Goal: Information Seeking & Learning: Understand process/instructions

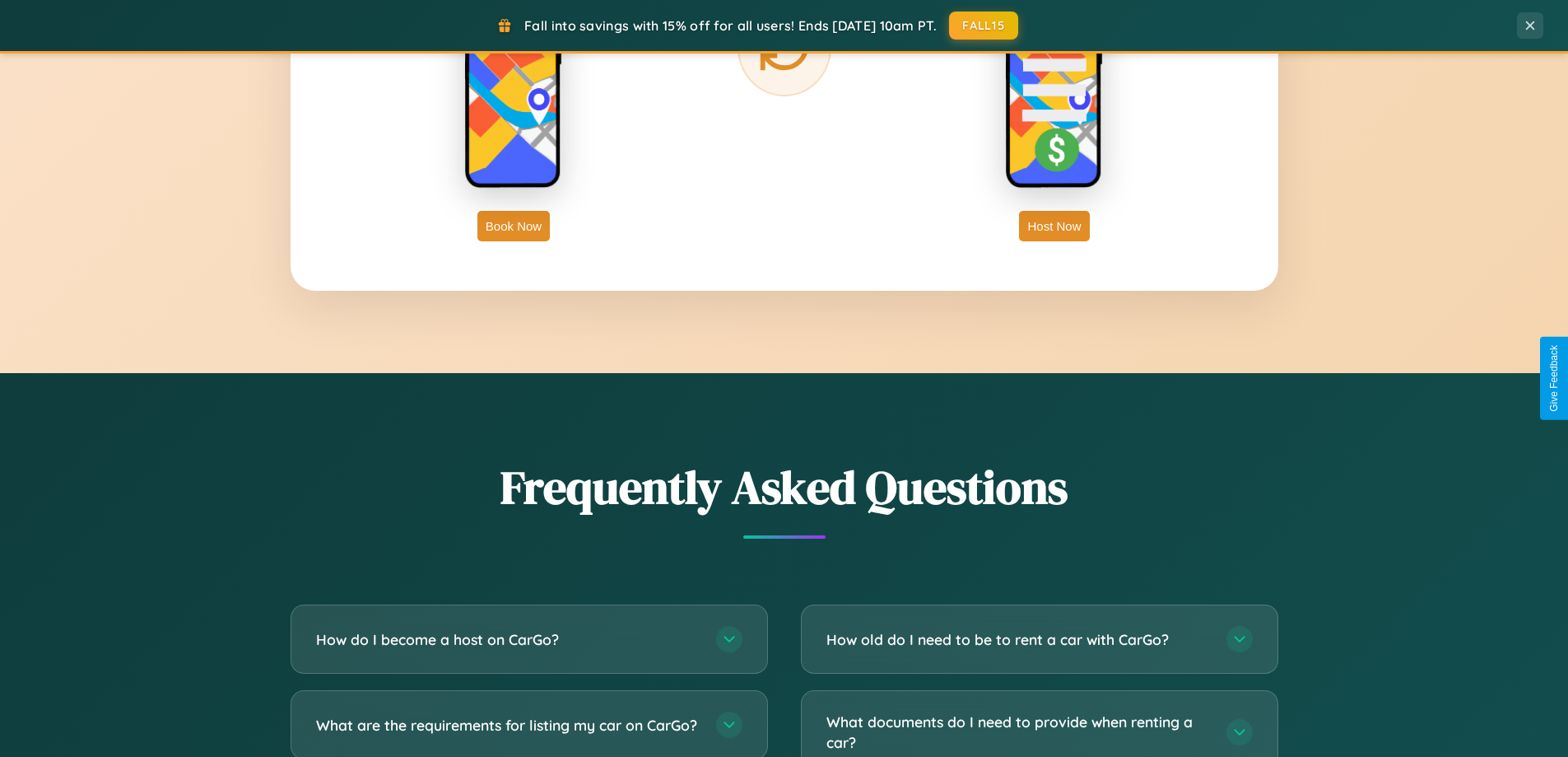
scroll to position [3168, 0]
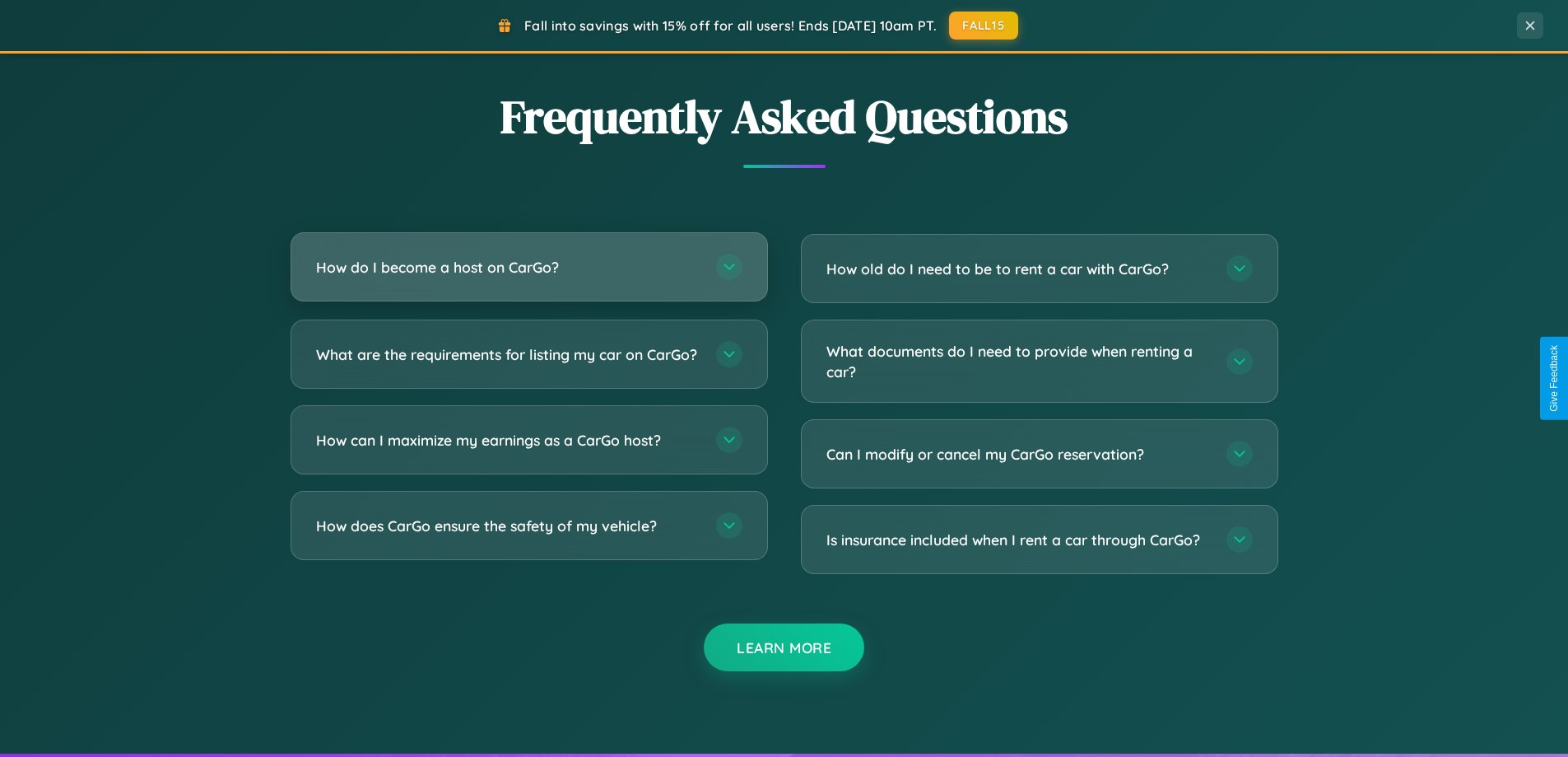
click at [529, 267] on h3 "How do I become a host on CarGo?" at bounding box center [508, 268] width 384 height 21
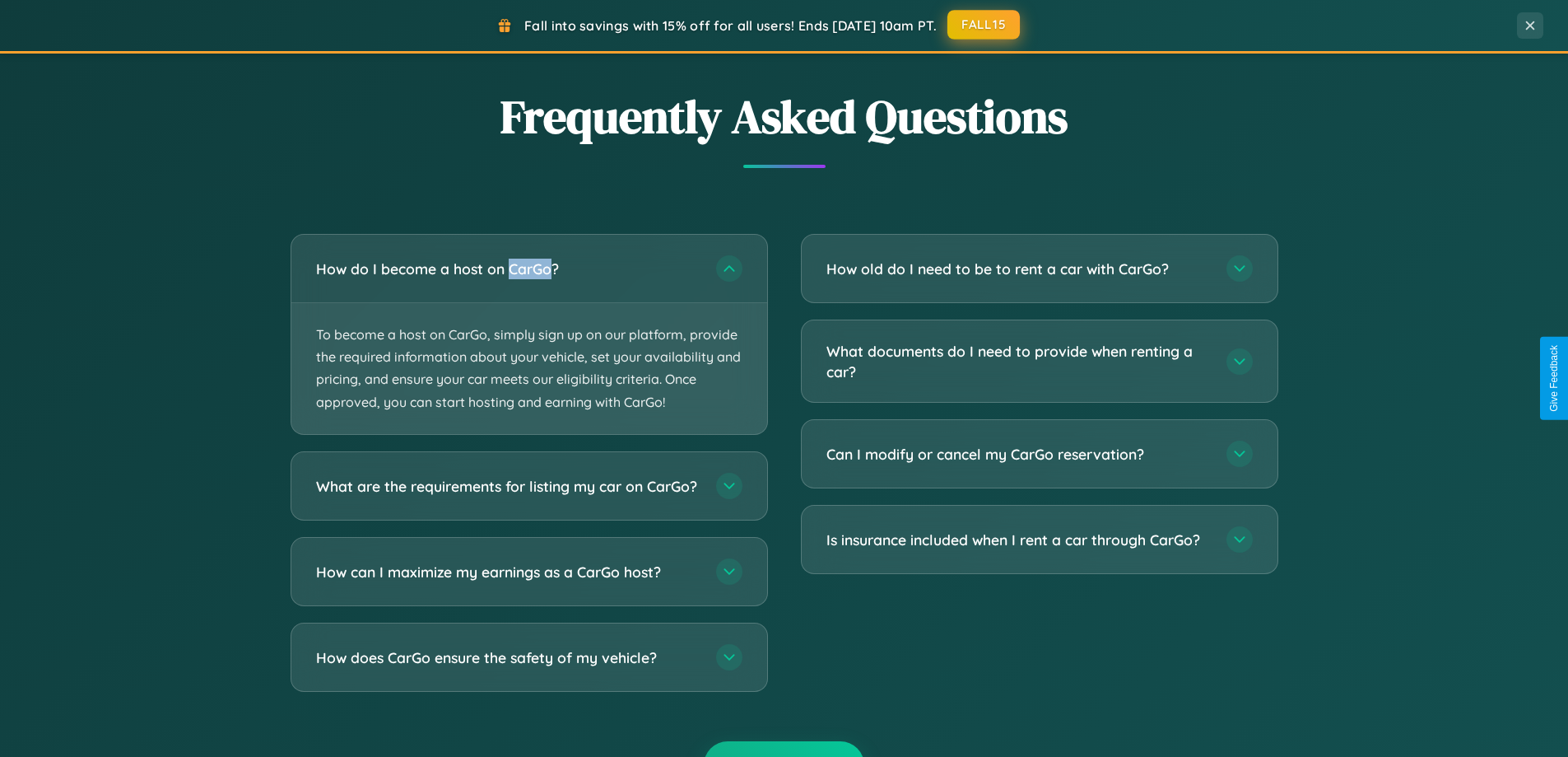
click at [984, 24] on button "FALL15" at bounding box center [983, 25] width 73 height 30
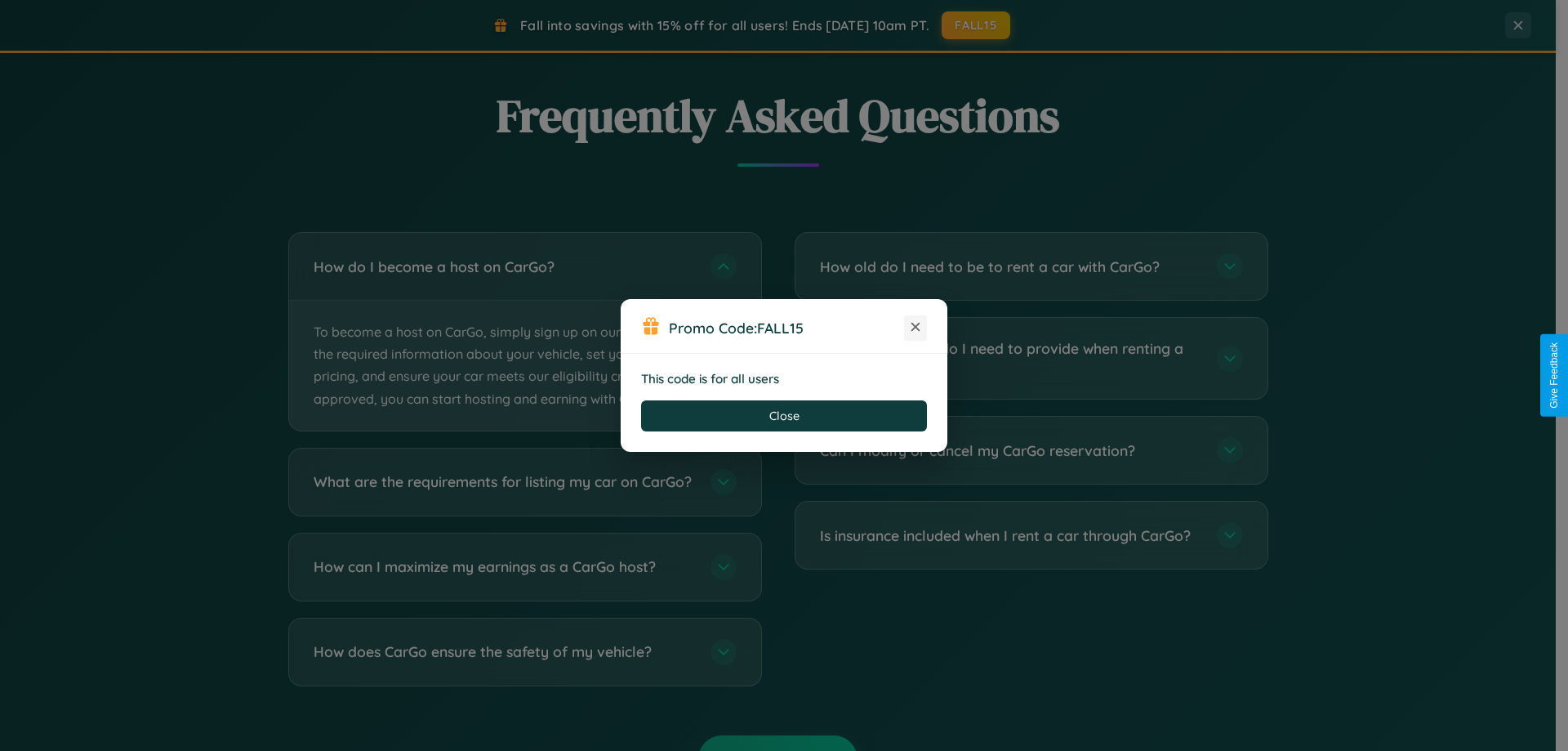
click at [915, 327] on icon at bounding box center [915, 326] width 17 height 17
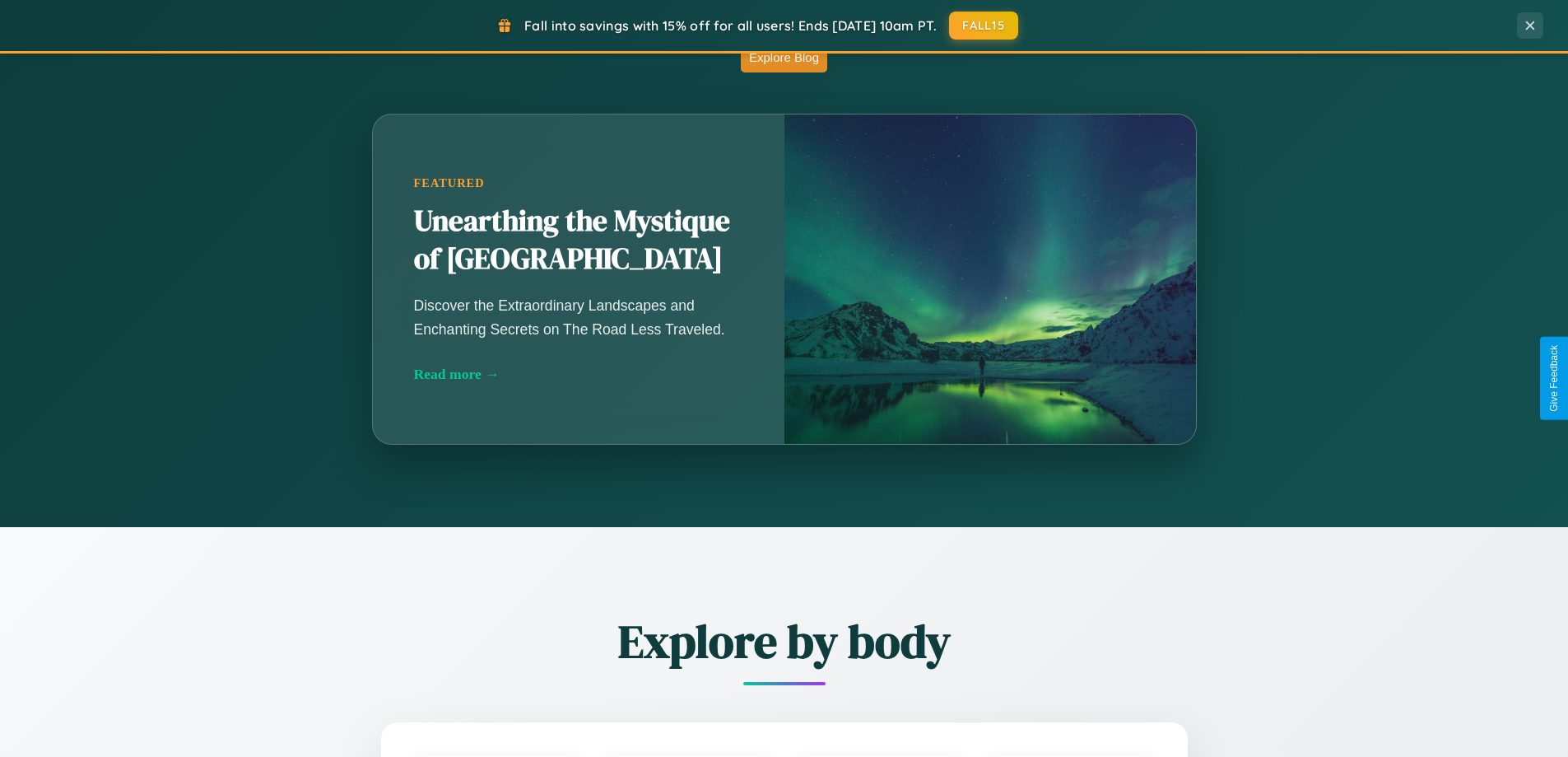
scroll to position [0, 0]
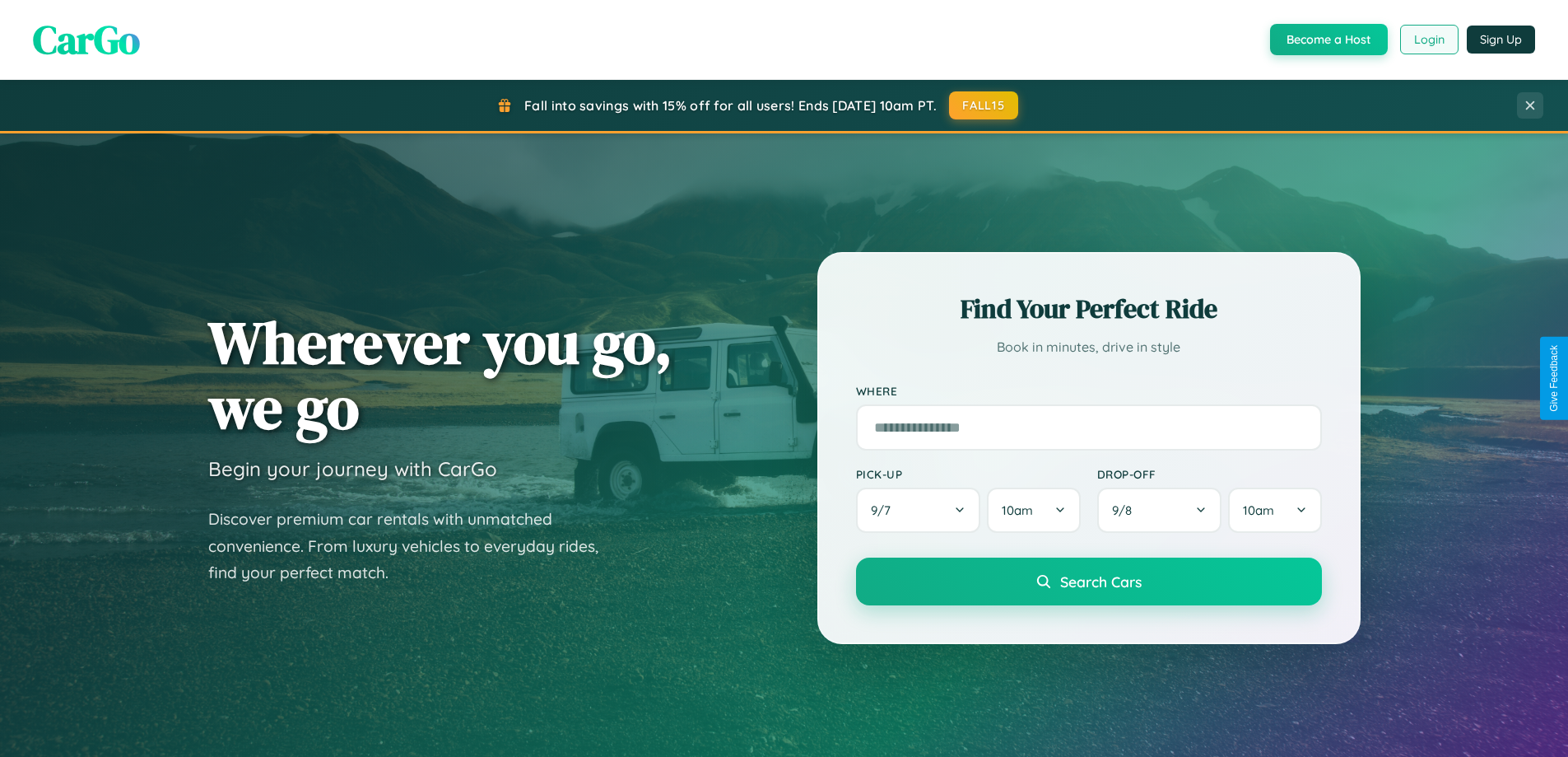
click at [1428, 39] on button "Login" at bounding box center [1429, 39] width 59 height 30
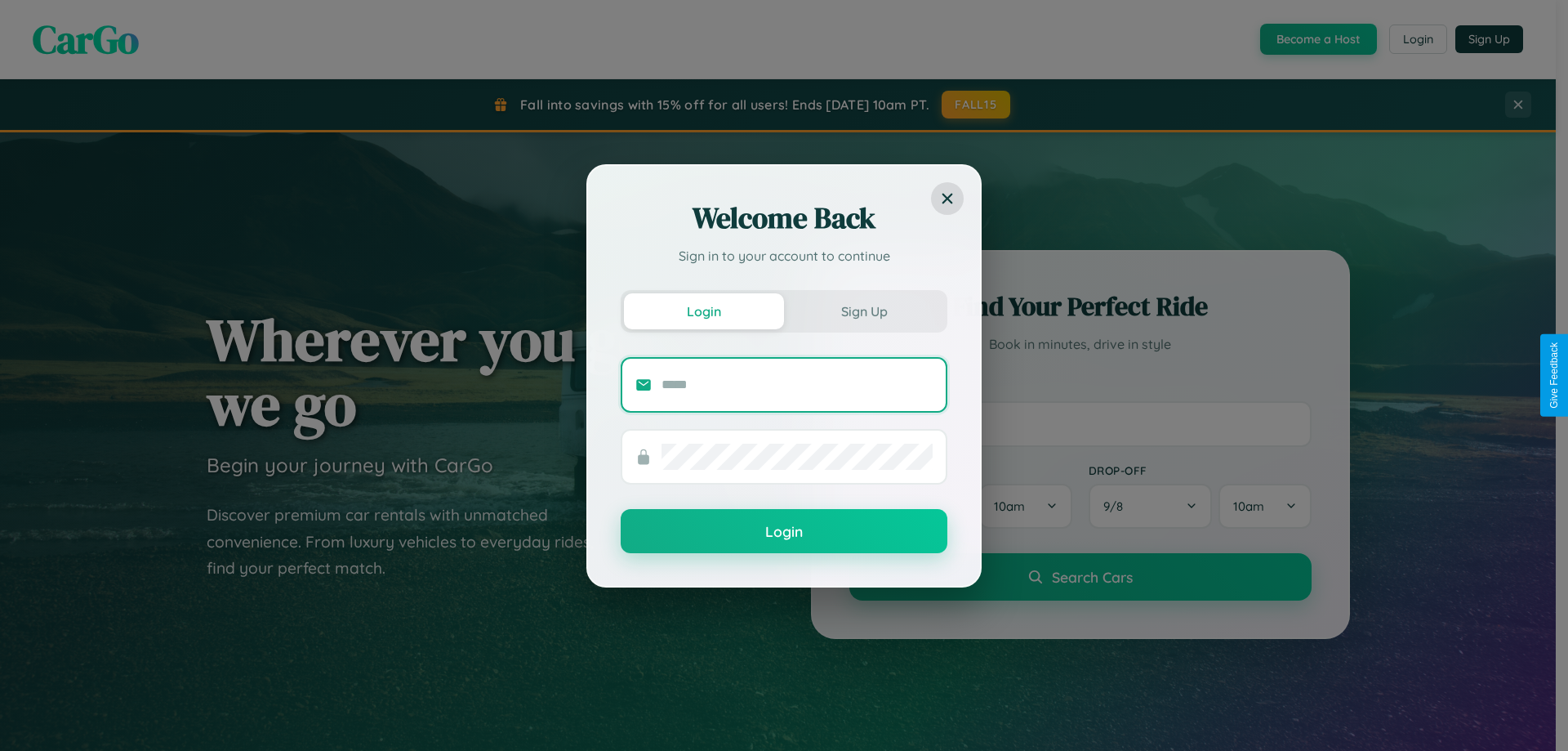
click at [797, 384] on input "text" at bounding box center [796, 385] width 271 height 26
type input "**********"
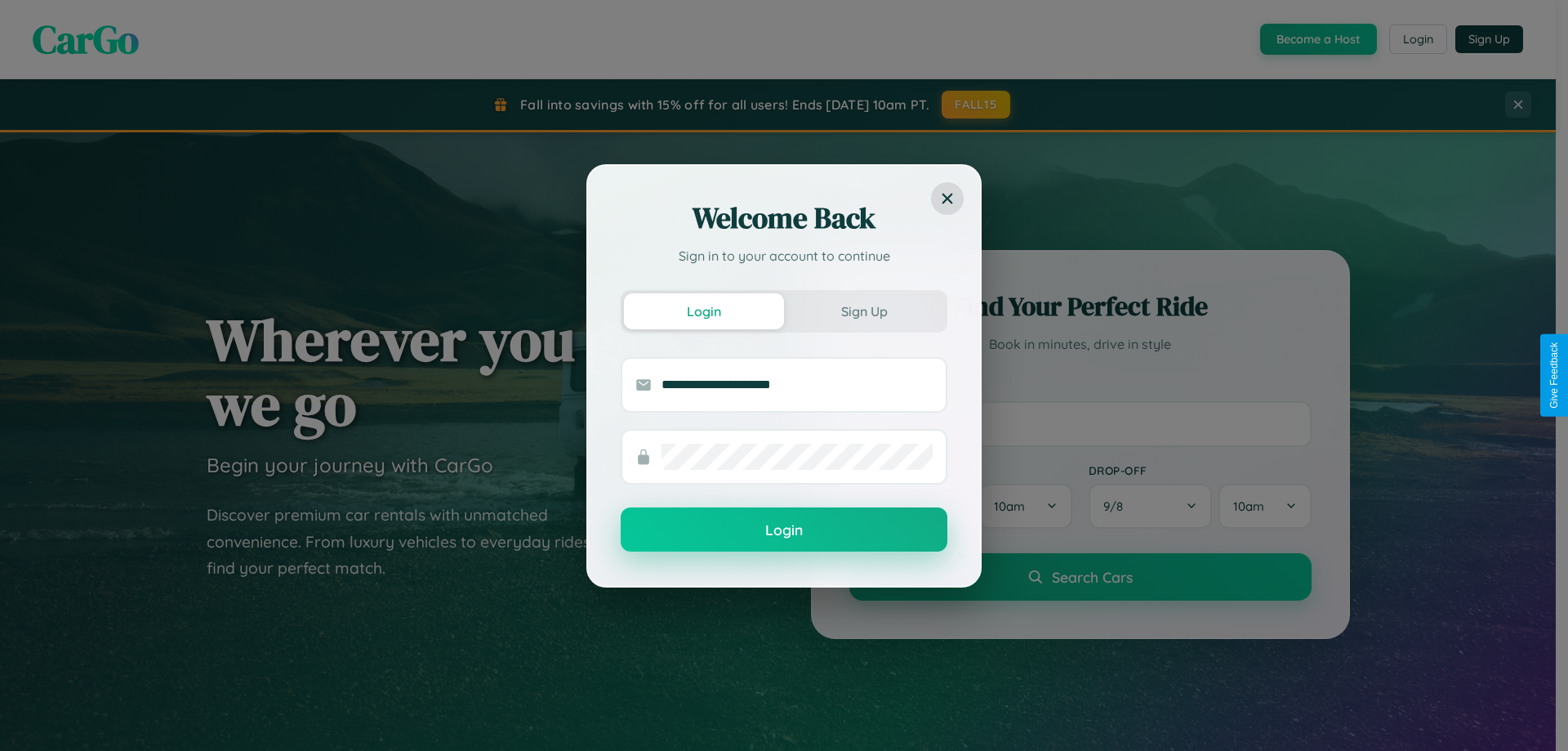
click at [784, 530] on button "Login" at bounding box center [783, 529] width 326 height 44
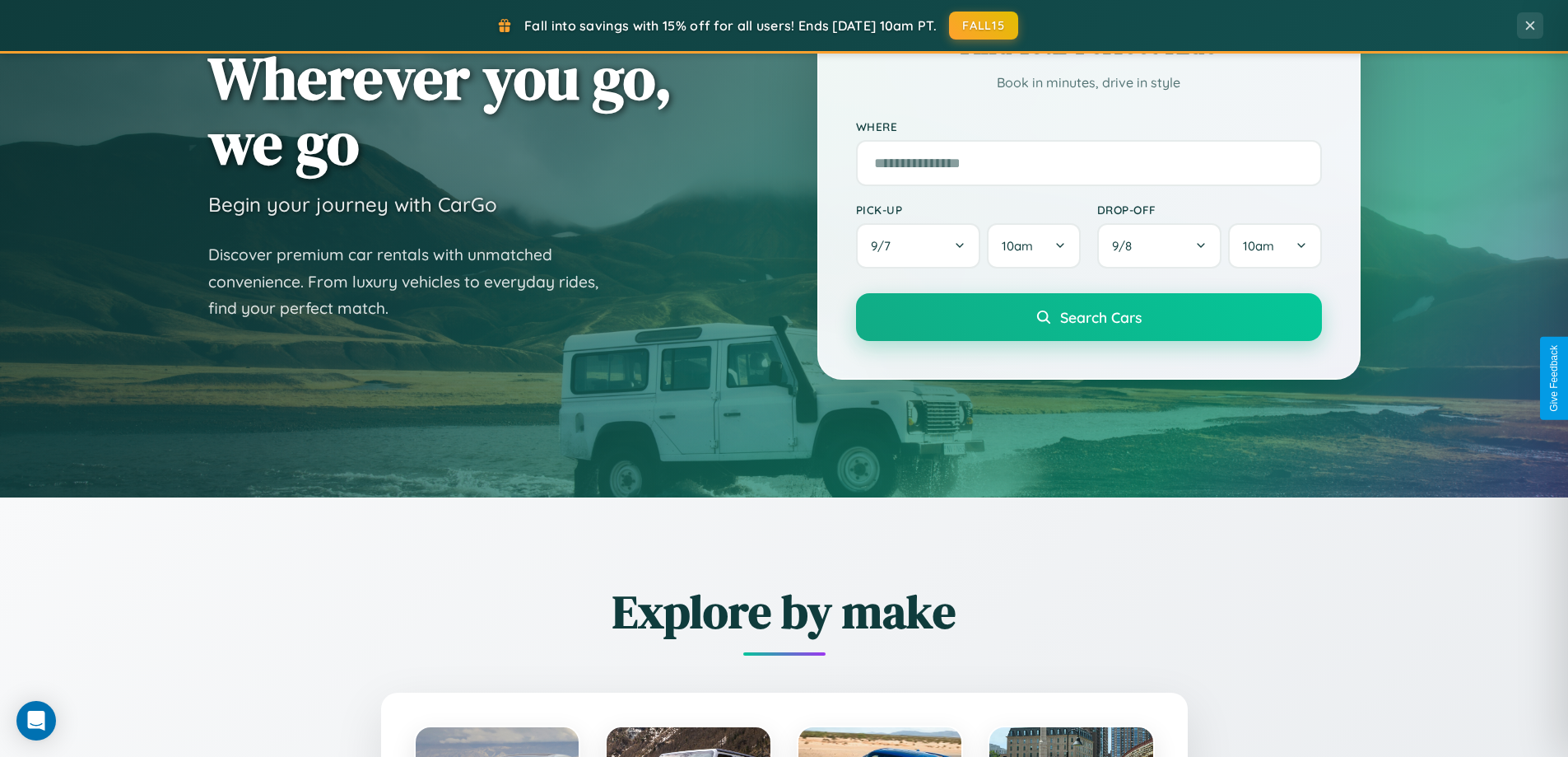
scroll to position [48, 0]
